Goal: Transaction & Acquisition: Purchase product/service

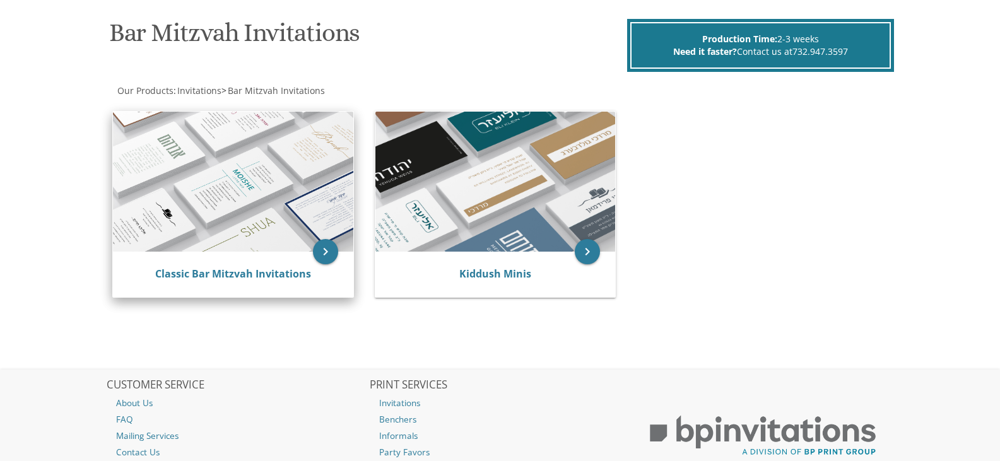
scroll to position [189, 0]
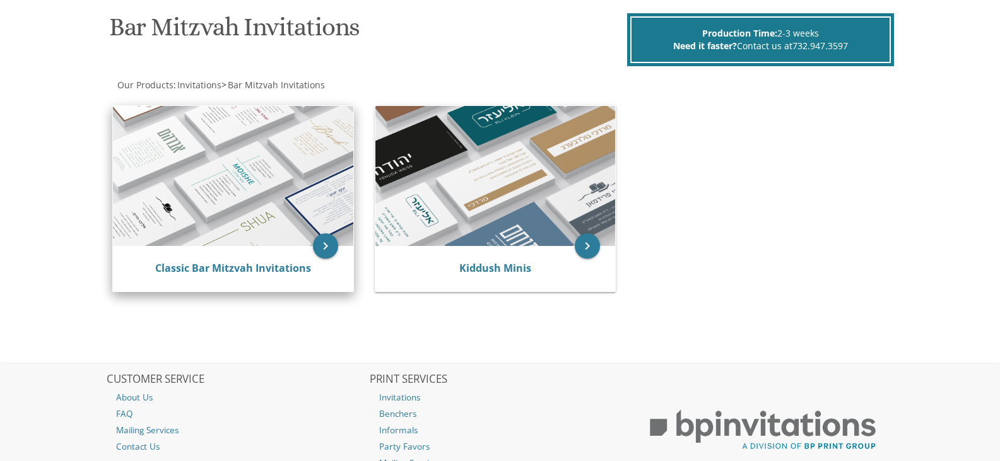
click at [264, 179] on img at bounding box center [233, 176] width 240 height 140
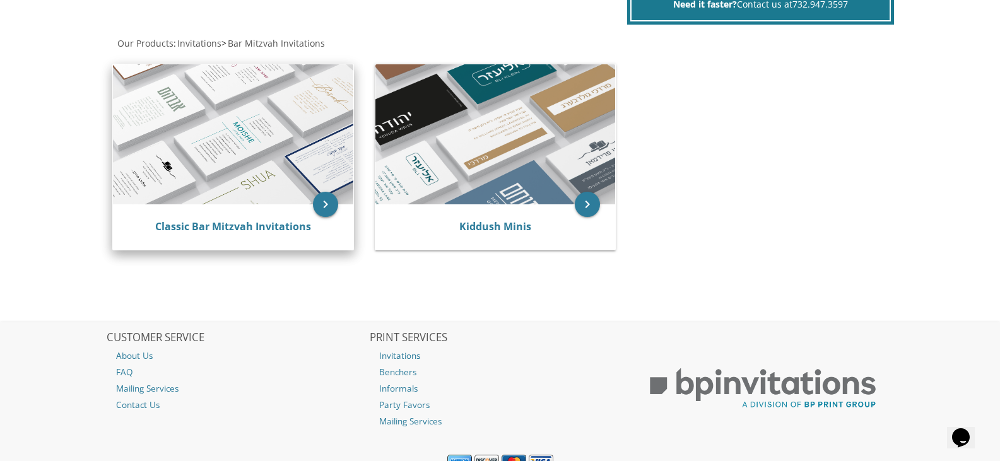
scroll to position [287, 0]
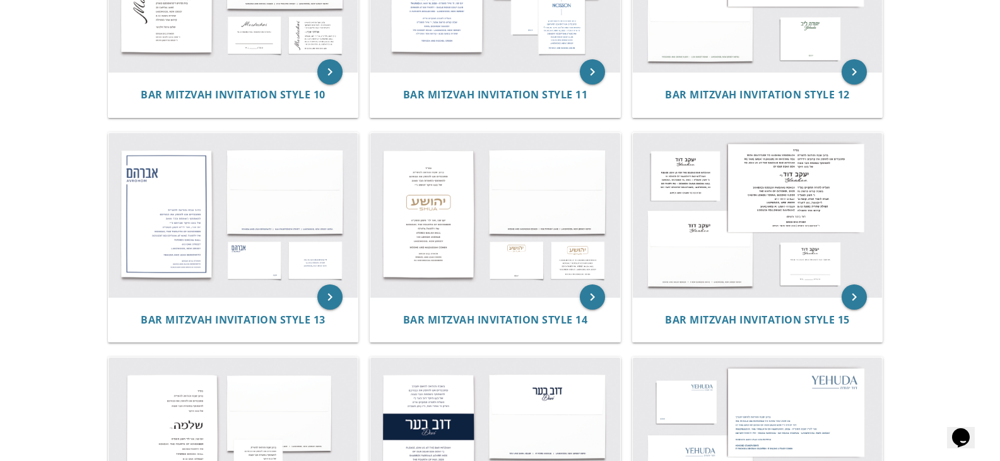
scroll to position [946, 0]
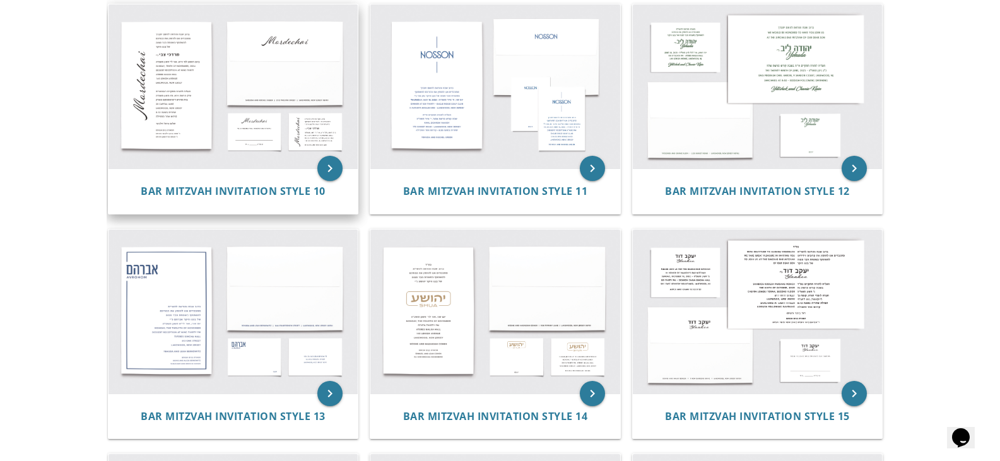
click at [218, 151] on img at bounding box center [233, 86] width 250 height 164
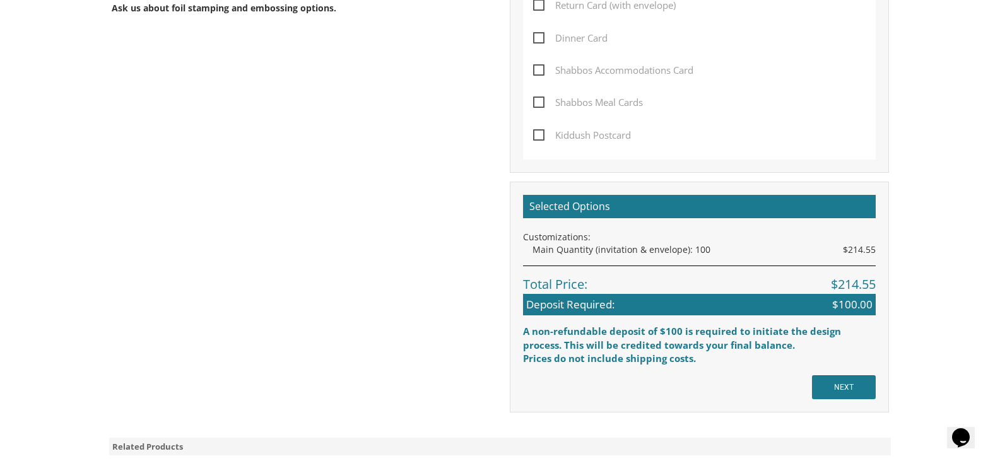
scroll to position [568, 0]
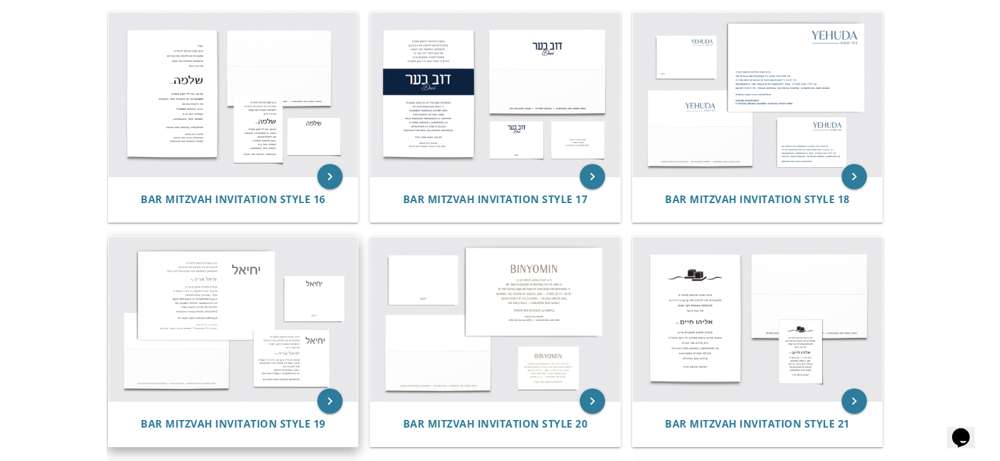
scroll to position [1198, 0]
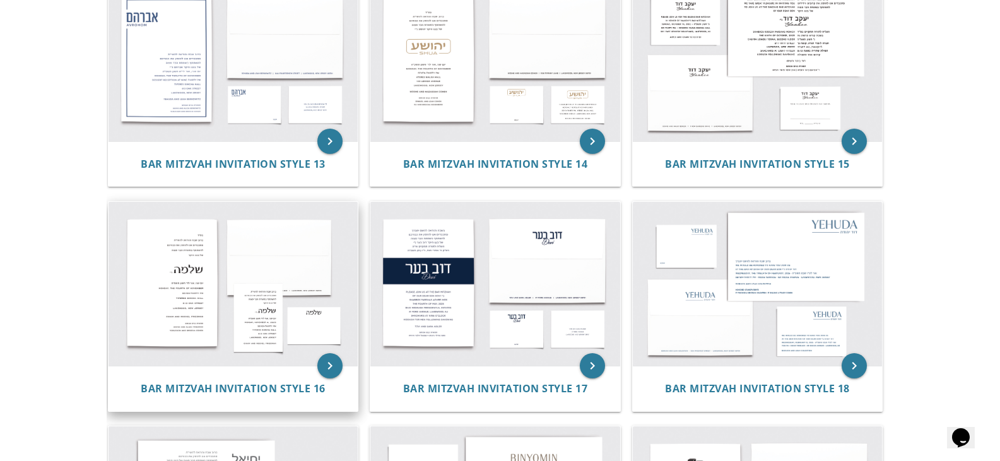
click at [244, 274] on img at bounding box center [233, 284] width 250 height 164
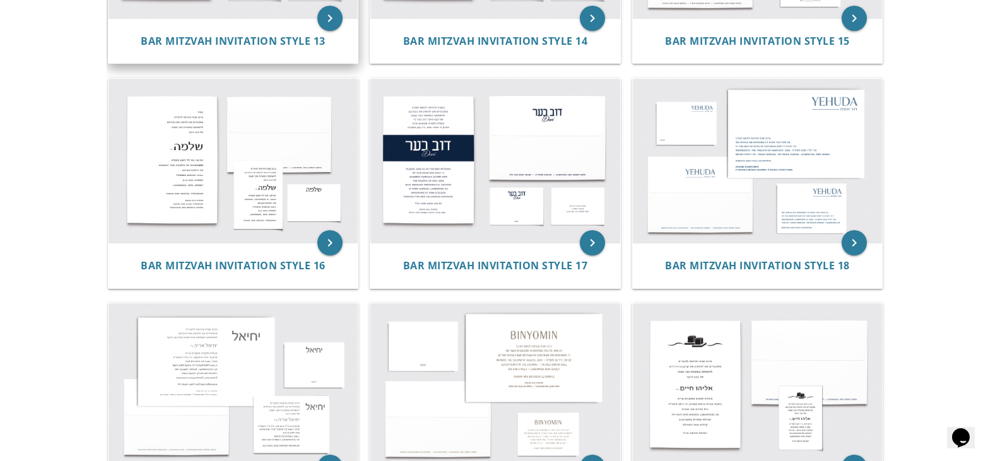
scroll to position [1325, 0]
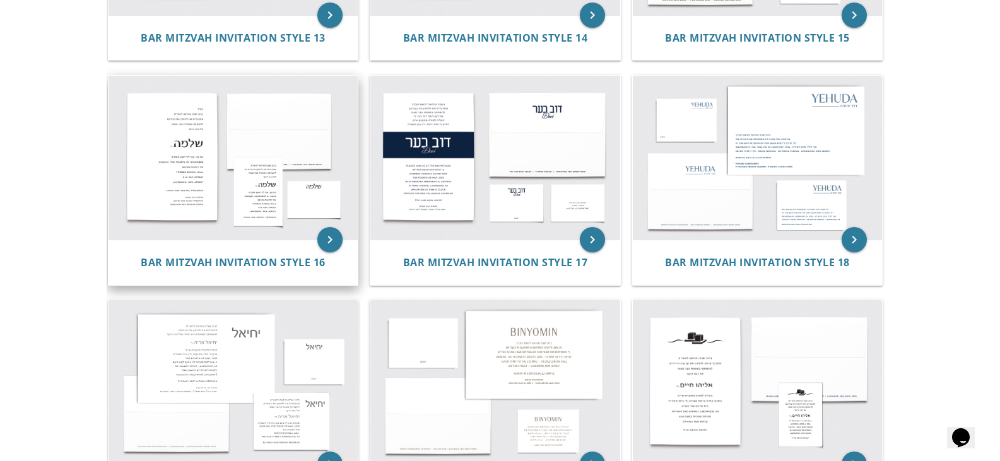
click at [257, 218] on img at bounding box center [233, 158] width 250 height 164
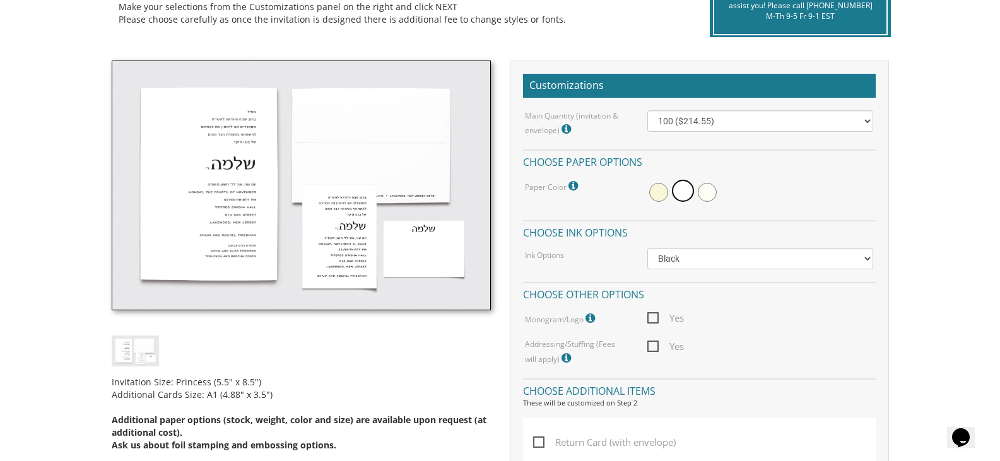
click at [214, 225] on img at bounding box center [301, 186] width 379 height 250
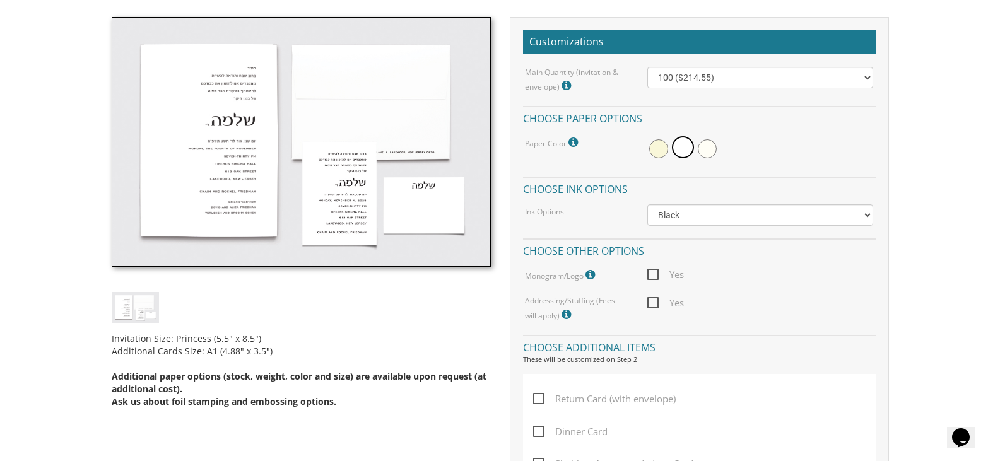
scroll to position [378, 0]
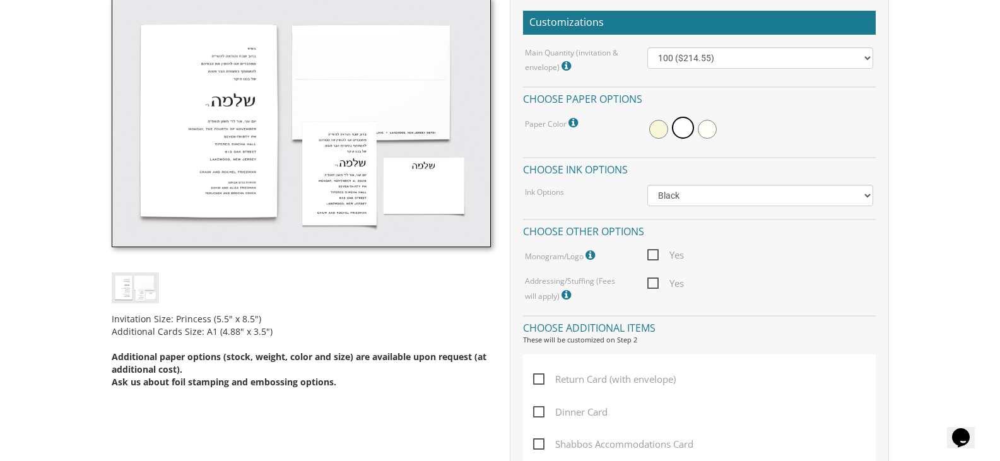
click at [271, 139] on img at bounding box center [301, 122] width 379 height 250
